Goal: Complete application form

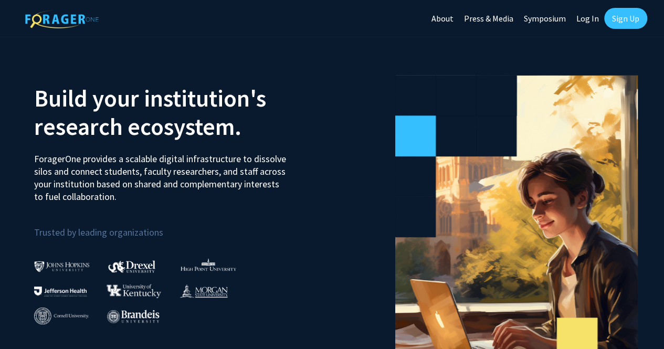
click at [593, 20] on link "Log In" at bounding box center [587, 18] width 33 height 37
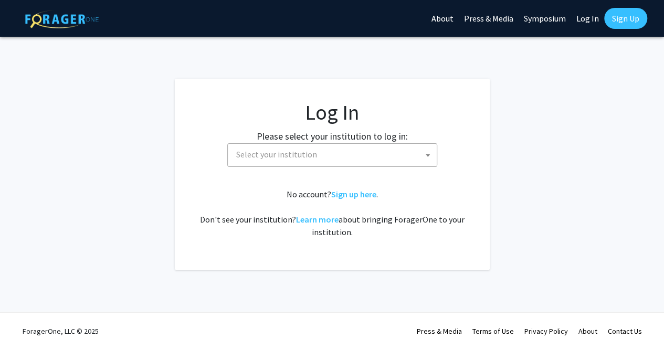
click at [404, 140] on label "Please select your institution to log in:" at bounding box center [332, 136] width 151 height 14
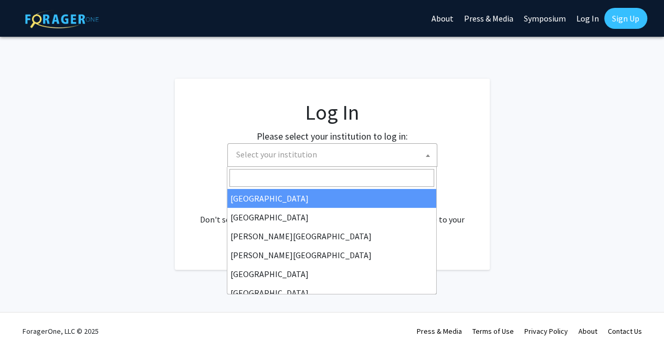
click at [399, 155] on span "Select your institution" at bounding box center [334, 155] width 205 height 22
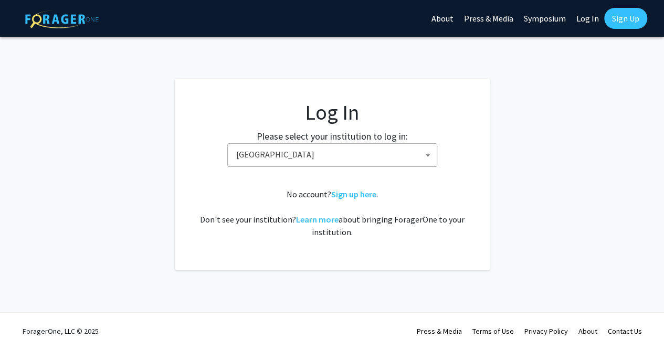
click at [379, 160] on span "[GEOGRAPHIC_DATA]" at bounding box center [334, 155] width 205 height 22
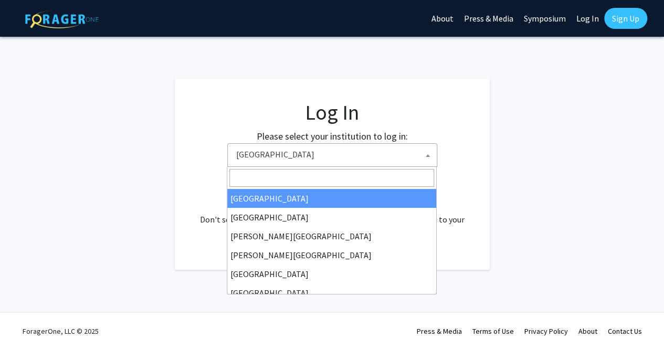
click at [266, 160] on span "[GEOGRAPHIC_DATA]" at bounding box center [334, 155] width 205 height 22
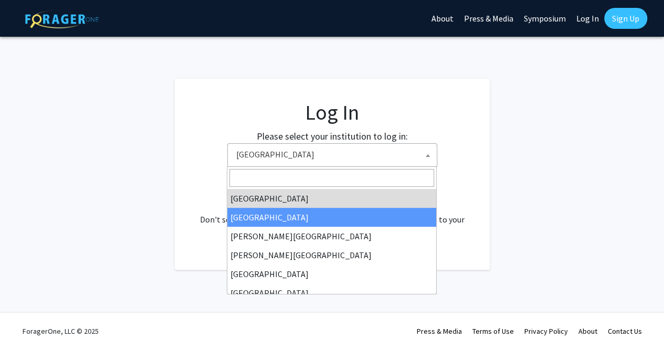
select select "10"
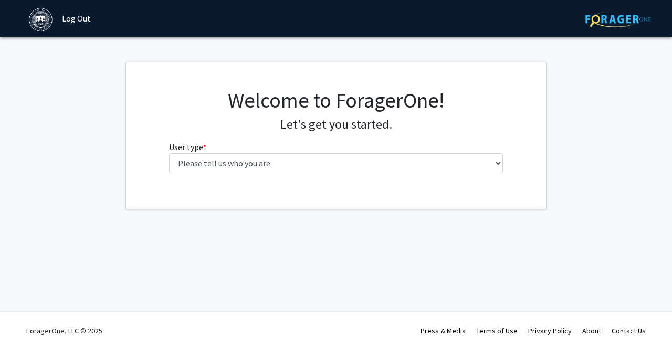
click at [347, 317] on div "ForagerOne, LLC © 2025 Press & Media Terms of Use Privacy Policy About Contact …" at bounding box center [336, 330] width 630 height 37
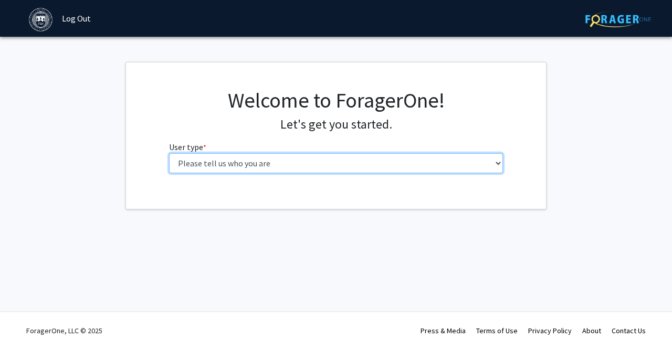
click at [321, 161] on select "Please tell us who you are Undergraduate Student Master's Student Doctoral Cand…" at bounding box center [336, 163] width 334 height 20
select select "1: undergrad"
click at [169, 153] on select "Please tell us who you are Undergraduate Student Master's Student Doctoral Cand…" at bounding box center [336, 163] width 334 height 20
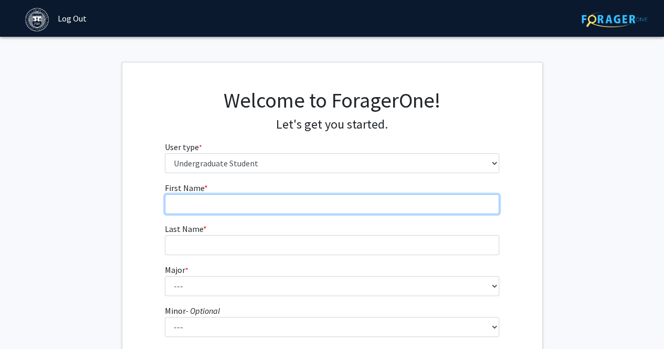
click at [265, 199] on input "First Name * required" at bounding box center [332, 204] width 334 height 20
type input "Gaurav"
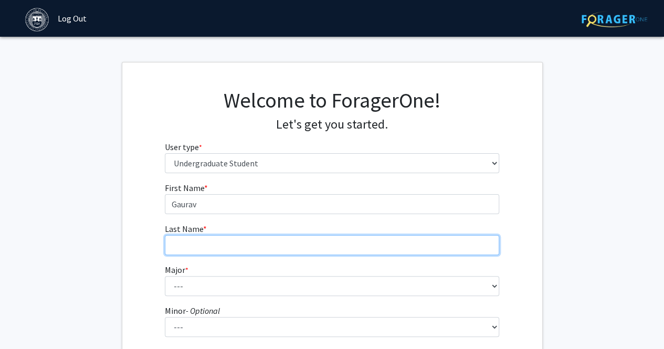
click at [238, 238] on input "Last Name * required" at bounding box center [332, 245] width 334 height 20
type input "Gopakumar Nair"
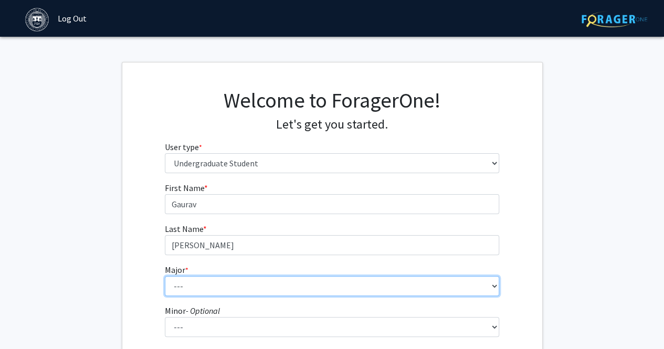
click at [198, 291] on select "--- African and African American Studies American Studies Anthropology Applied …" at bounding box center [332, 286] width 334 height 20
select select "8: 574"
click at [165, 276] on select "--- African and African American Studies American Studies Anthropology Applied …" at bounding box center [332, 286] width 334 height 20
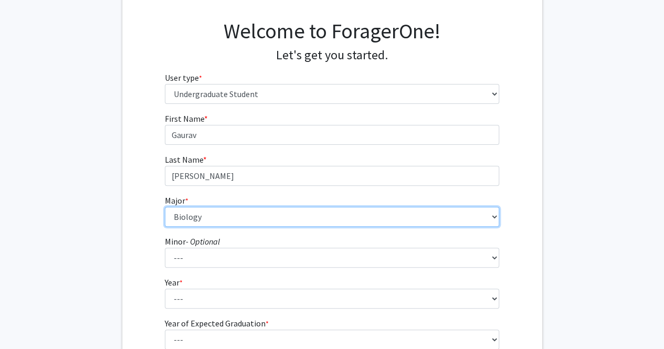
scroll to position [90, 0]
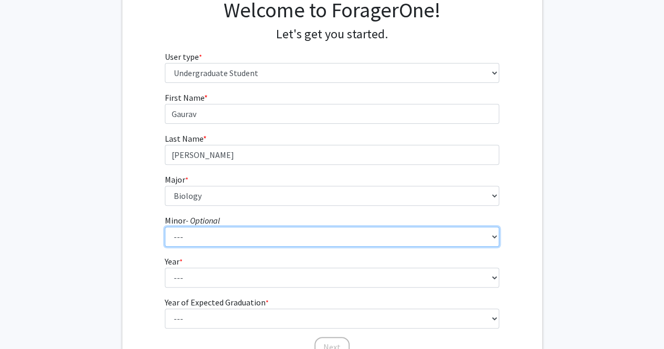
click at [182, 241] on select "--- African and African American Studies Anthropology Arabic Language, Literatu…" at bounding box center [332, 237] width 334 height 20
select select "6: 358"
click at [165, 227] on select "--- African and African American Studies Anthropology Arabic Language, Literatu…" at bounding box center [332, 237] width 334 height 20
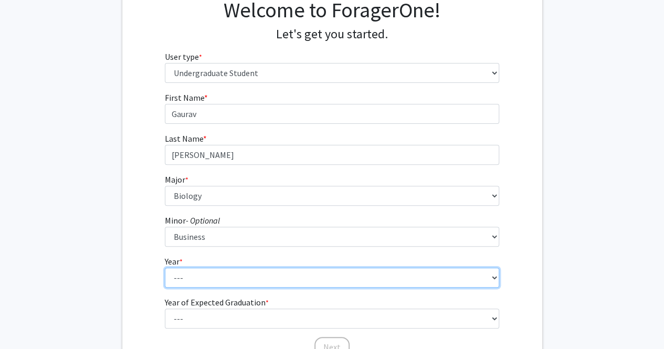
click at [185, 281] on select "--- First-year Sophomore Junior Senior Postbaccalaureate Certificate" at bounding box center [332, 278] width 334 height 20
click at [165, 268] on select "--- First-year Sophomore Junior Senior Postbaccalaureate Certificate" at bounding box center [332, 278] width 334 height 20
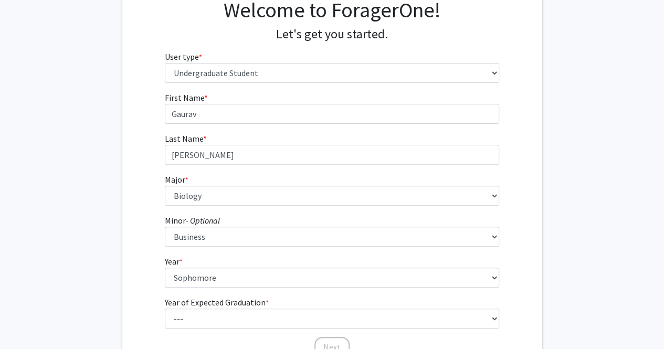
click at [188, 290] on form "First Name * required Gaurav Last Name * required Gopakumar Nair Major * requir…" at bounding box center [332, 219] width 334 height 256
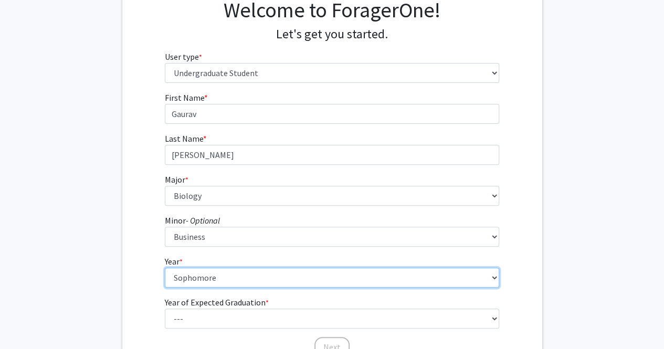
click at [186, 270] on select "--- First-year Sophomore Junior Senior Postbaccalaureate Certificate" at bounding box center [332, 278] width 334 height 20
select select "1: first-year"
click at [165, 268] on select "--- First-year Sophomore Junior Senior Postbaccalaureate Certificate" at bounding box center [332, 278] width 334 height 20
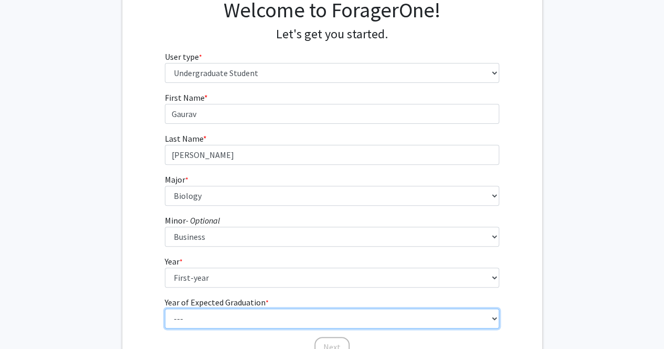
click at [208, 315] on select "--- 2025 2026 2027 2028 2029 2030 2031 2032 2033 2034" at bounding box center [332, 319] width 334 height 20
select select "5: 2029"
click at [165, 309] on select "--- 2025 2026 2027 2028 2029 2030 2031 2032 2033 2034" at bounding box center [332, 319] width 334 height 20
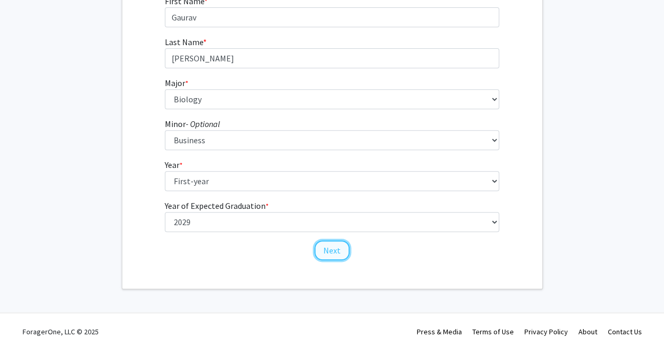
click at [322, 250] on button "Next" at bounding box center [331, 250] width 35 height 20
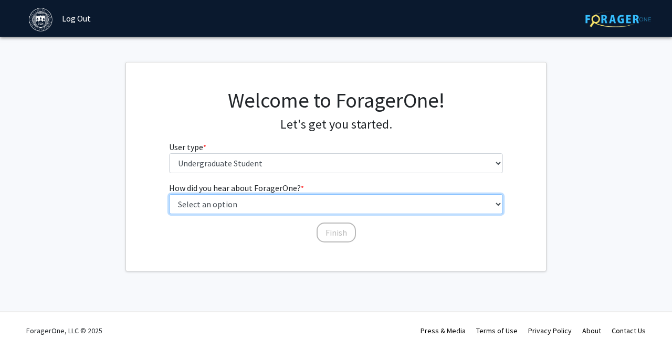
click at [273, 203] on select "Select an option Peer/student recommendation Faculty/staff recommendation Unive…" at bounding box center [336, 204] width 334 height 20
select select "2: faculty_recommendation"
click at [169, 194] on select "Select an option Peer/student recommendation Faculty/staff recommendation Unive…" at bounding box center [336, 204] width 334 height 20
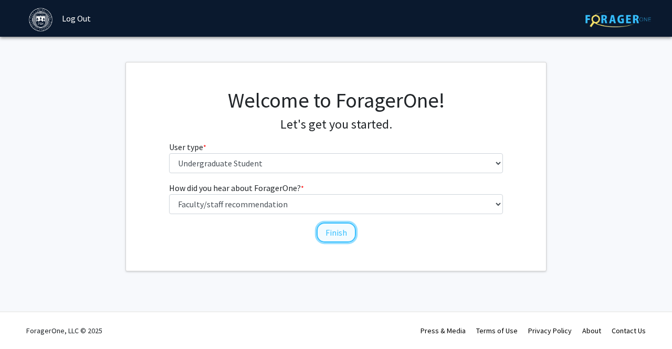
click at [325, 233] on button "Finish" at bounding box center [335, 232] width 39 height 20
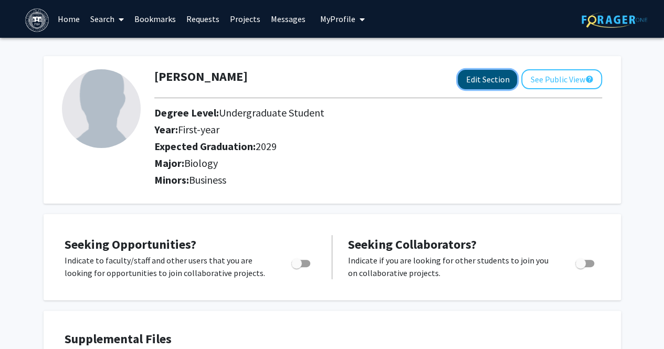
click at [470, 74] on button "Edit Section" at bounding box center [487, 79] width 59 height 19
select select "first-year"
select select "2029"
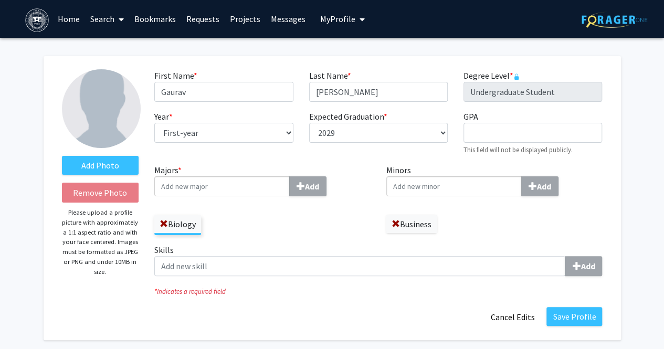
click at [238, 183] on input "Majors * Add" at bounding box center [221, 186] width 135 height 20
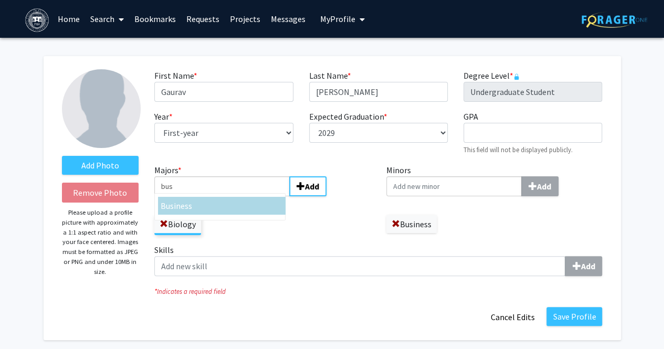
type input "bus"
click at [231, 200] on div "Bus iness" at bounding box center [222, 205] width 122 height 13
click at [231, 196] on input "bus" at bounding box center [221, 186] width 135 height 20
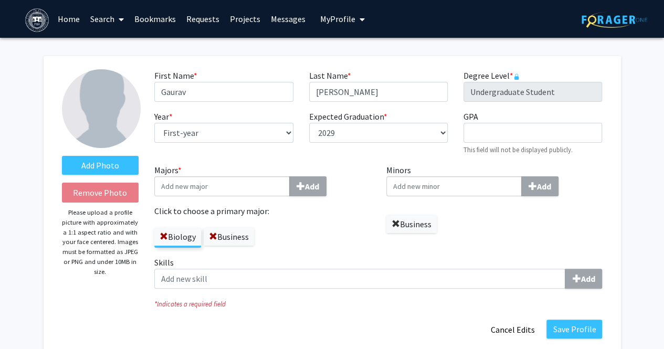
click at [394, 222] on span at bounding box center [395, 224] width 8 height 8
click at [575, 325] on button "Save Profile" at bounding box center [574, 329] width 56 height 19
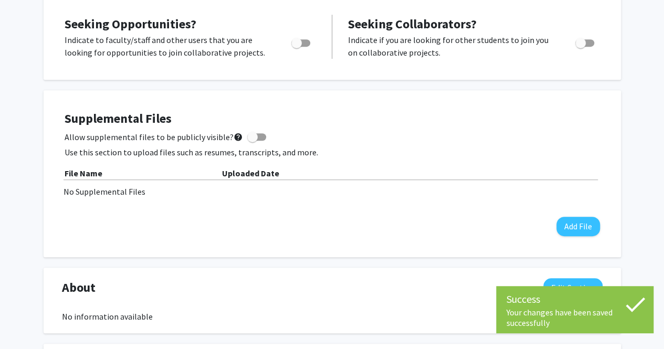
scroll to position [222, 0]
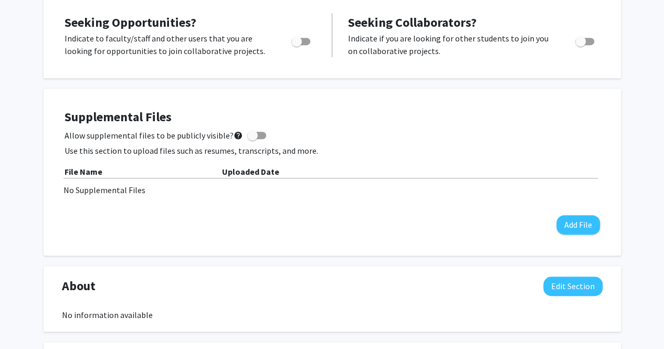
click at [294, 44] on span "Toggle" at bounding box center [296, 41] width 10 height 10
click at [296, 45] on input "Are you actively seeking opportunities?" at bounding box center [296, 45] width 1 height 1
checkbox input "true"
click at [583, 40] on span "Toggle" at bounding box center [580, 41] width 10 height 10
click at [580, 45] on input "Would you like to receive other student requests to work with you?" at bounding box center [580, 45] width 1 height 1
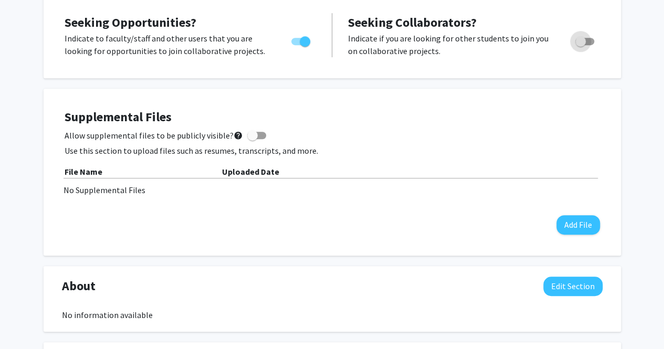
checkbox input "true"
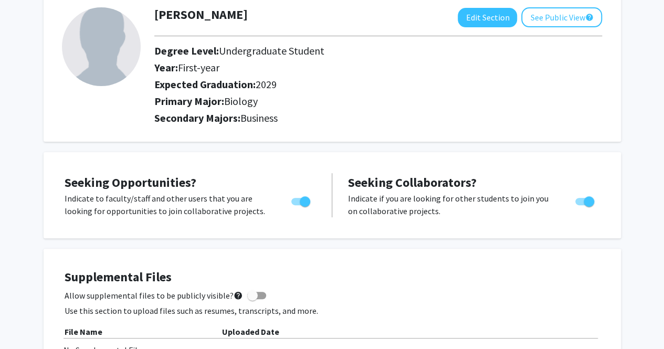
scroll to position [0, 0]
